Goal: Task Accomplishment & Management: Manage account settings

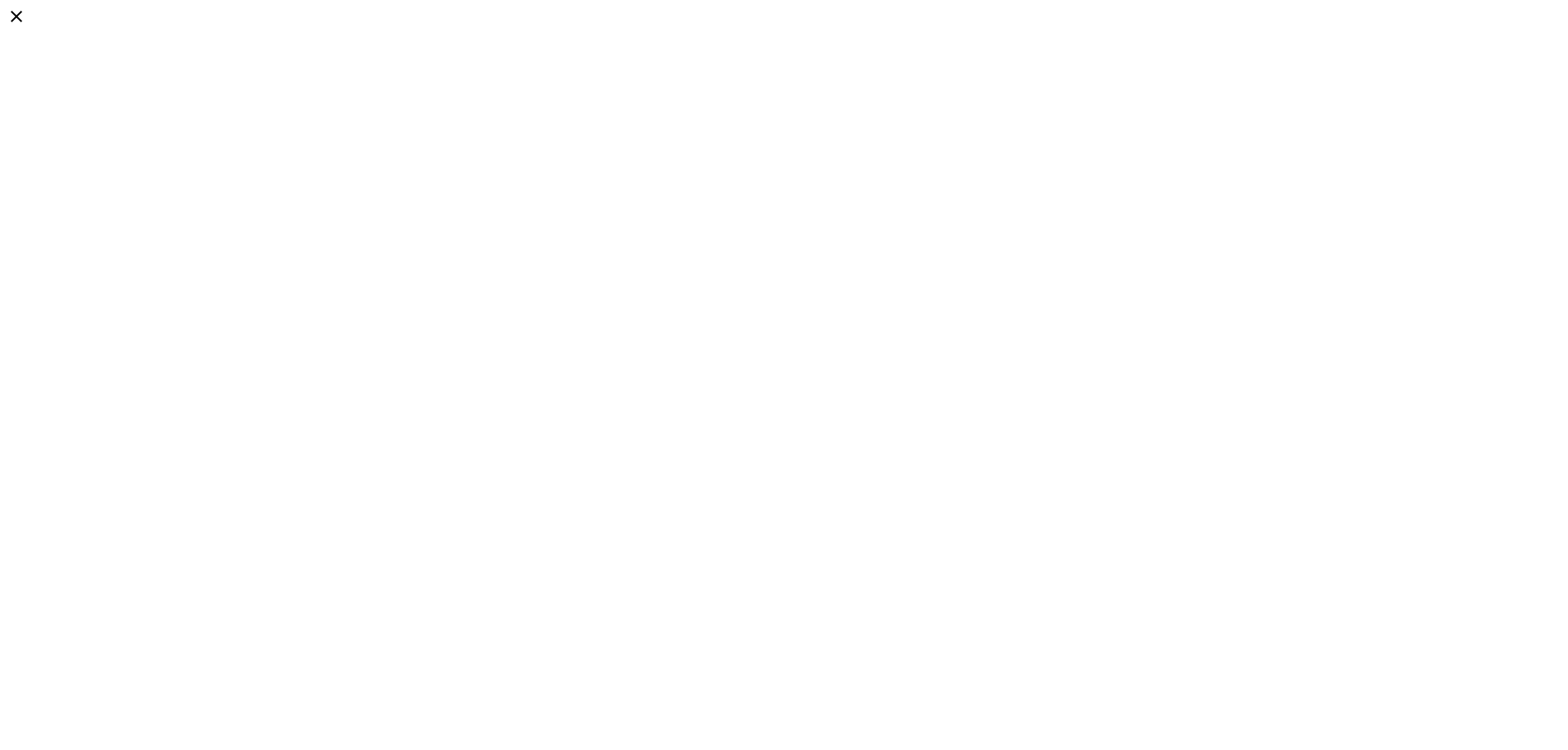
select select "*"
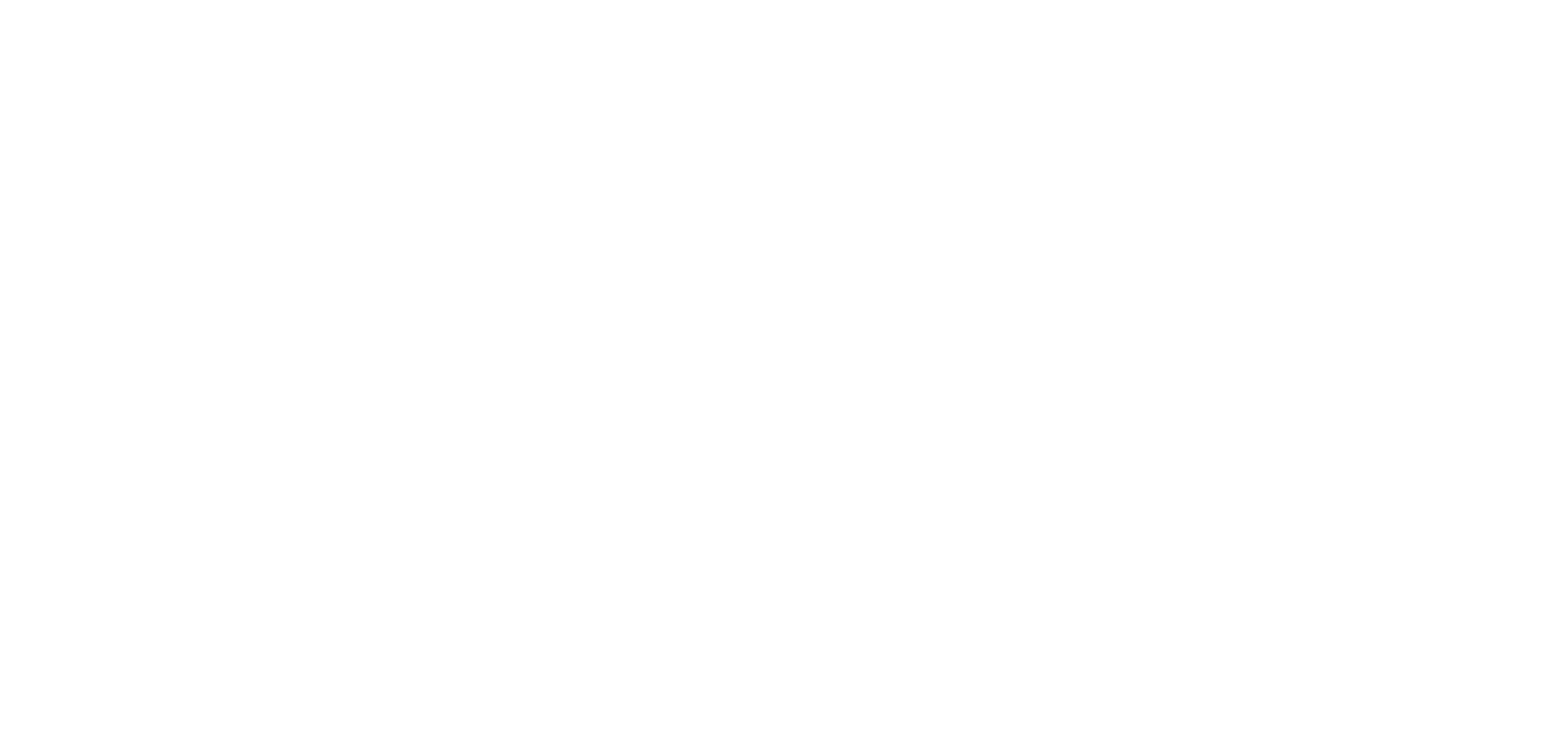
scroll to position [0, 0]
